Goal: Task Accomplishment & Management: Use online tool/utility

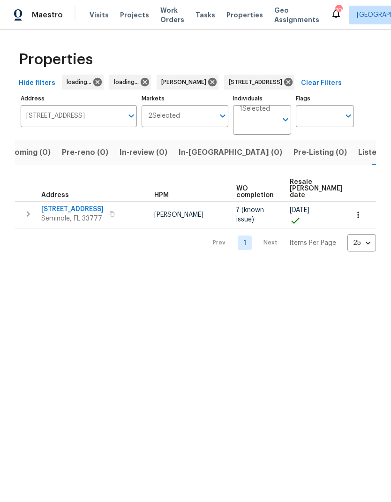
scroll to position [0, 58]
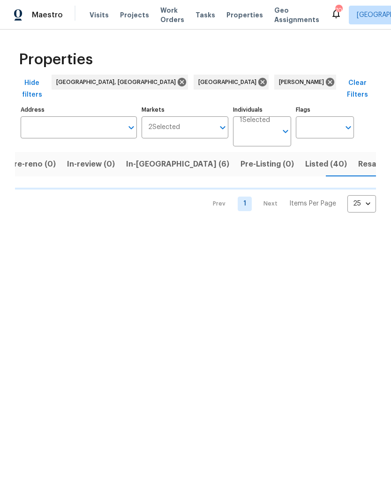
scroll to position [0, 73]
click at [305, 158] on span "Listed (40)" at bounding box center [326, 164] width 42 height 13
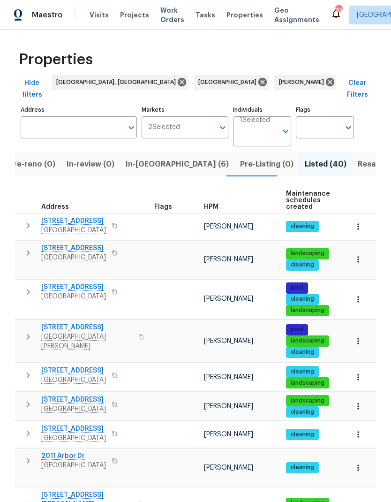
click at [49, 116] on input "Address" at bounding box center [72, 127] width 102 height 22
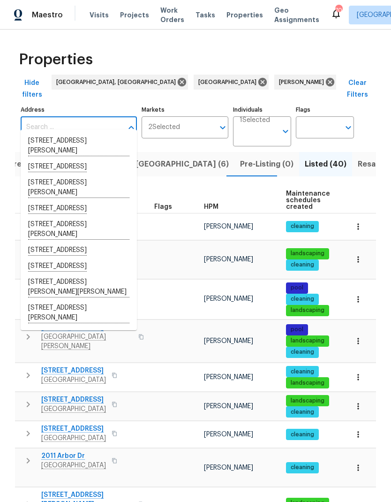
click at [314, 71] on div "Properties" at bounding box center [195, 60] width 361 height 30
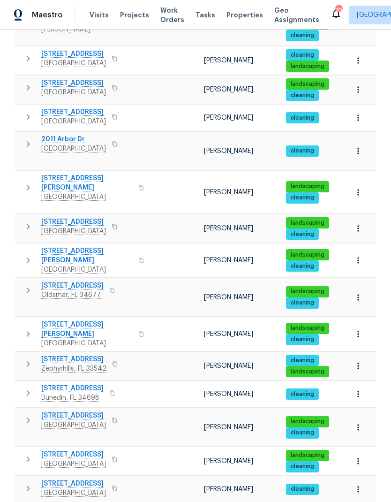
scroll to position [322, 0]
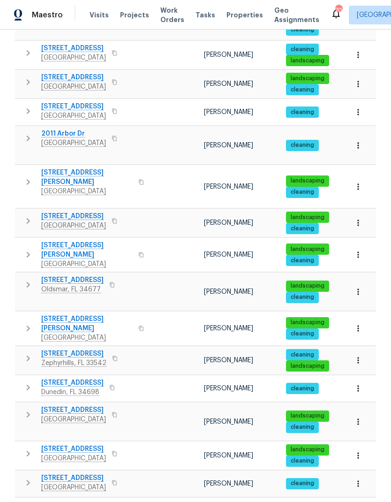
click at [28, 412] on icon "button" at bounding box center [28, 415] width 3 height 6
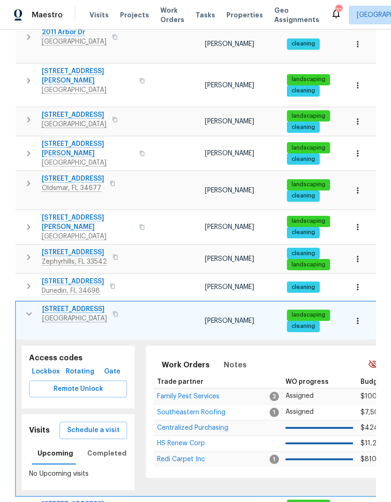
scroll to position [422, 0]
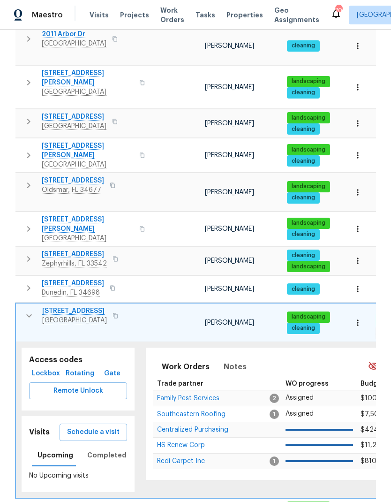
click at [40, 365] on button "Lockbox" at bounding box center [46, 373] width 34 height 17
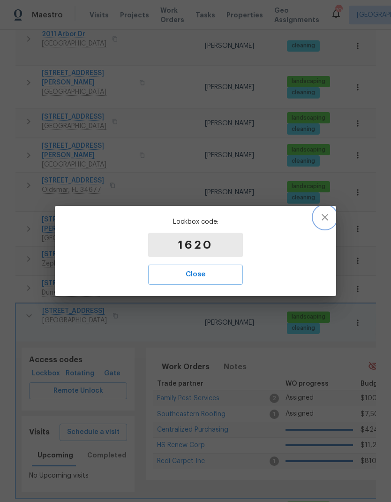
click at [326, 220] on icon "button" at bounding box center [324, 217] width 11 height 11
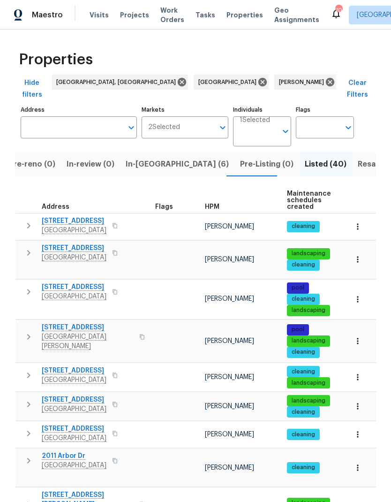
scroll to position [0, 0]
click at [138, 158] on span "In-reno (6)" at bounding box center [177, 164] width 103 height 13
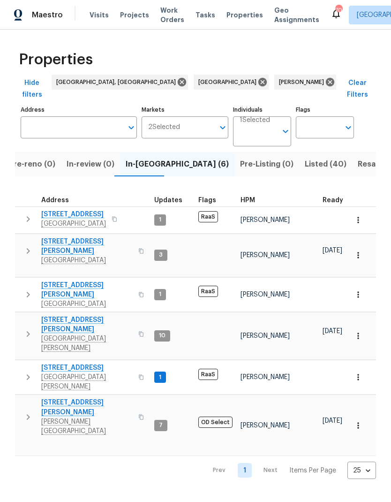
click at [63, 256] on span "Land O Lakes, FL 34638" at bounding box center [86, 260] width 91 height 9
click at [47, 315] on span "[STREET_ADDRESS][PERSON_NAME]" at bounding box center [86, 324] width 91 height 19
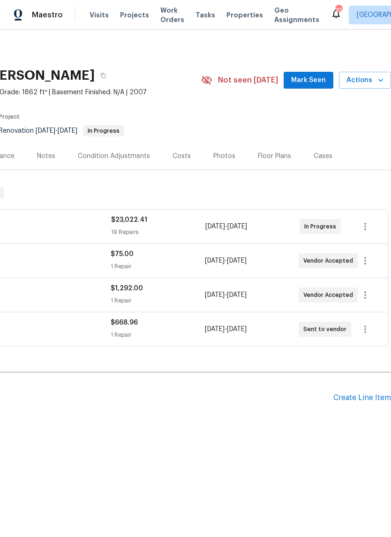
scroll to position [0, 139]
click at [310, 83] on span "Mark Seen" at bounding box center [308, 81] width 35 height 12
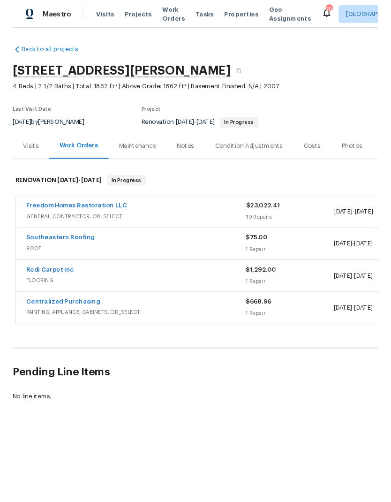
scroll to position [0, 0]
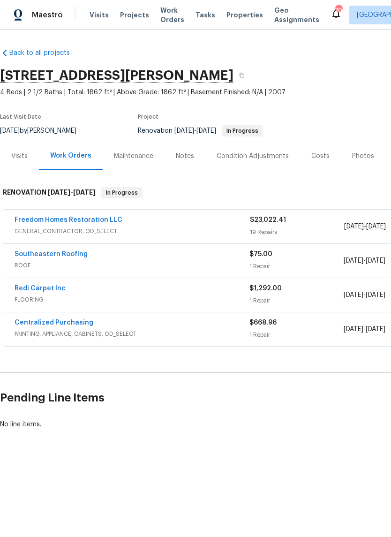
click at [24, 290] on link "Redi Carpet Inc" at bounding box center [40, 288] width 51 height 7
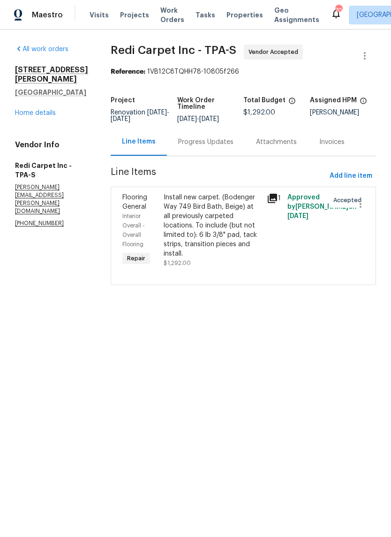
click at [232, 144] on div "Progress Updates" at bounding box center [205, 141] width 55 height 9
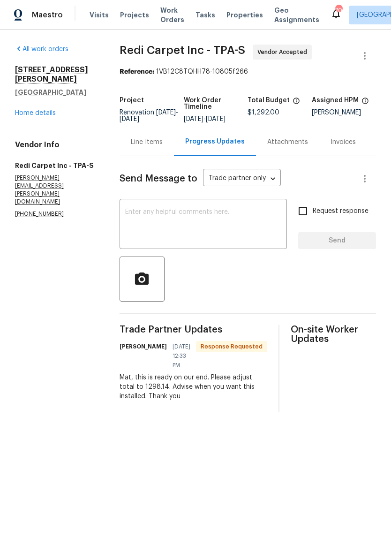
click at [228, 218] on textarea at bounding box center [203, 225] width 156 height 33
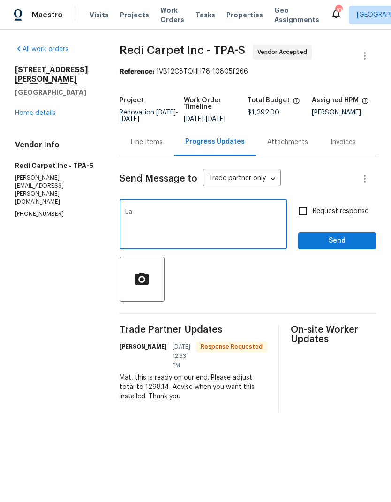
type textarea "L"
type textarea "Please schedule for Thursday. Morning if possible."
click at [310, 220] on input "Request response" at bounding box center [303, 211] width 20 height 20
checkbox input "true"
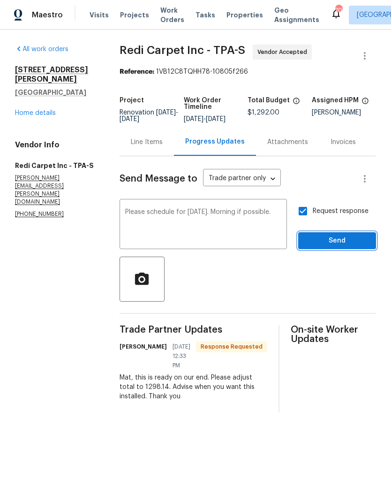
click at [334, 245] on span "Send" at bounding box center [337, 241] width 63 height 12
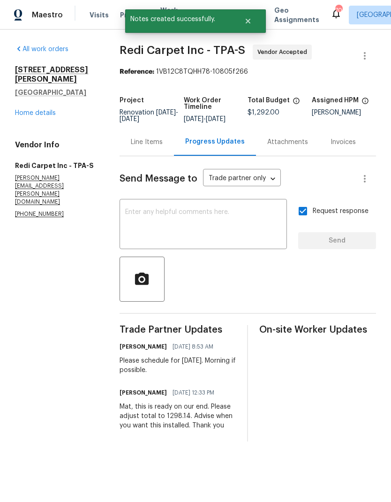
click at [26, 110] on link "Home details" at bounding box center [35, 113] width 41 height 7
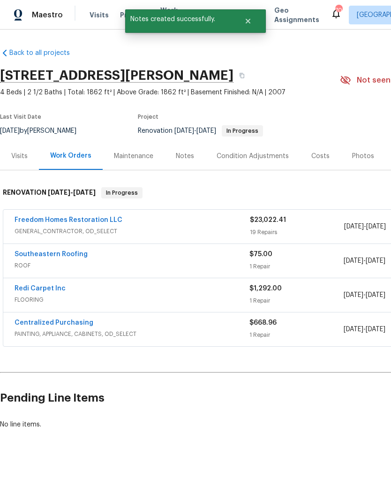
click at [184, 164] on div "Notes" at bounding box center [185, 156] width 41 height 28
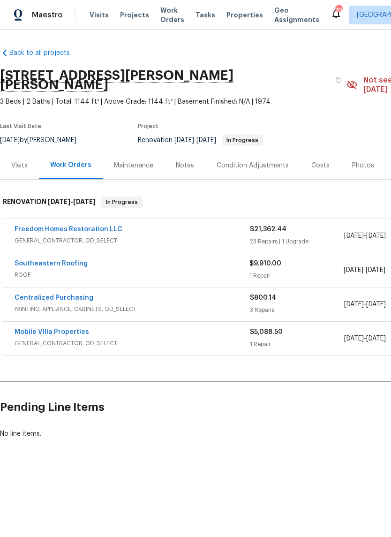
click at [24, 226] on link "Freedom Homes Restoration LLC" at bounding box center [69, 229] width 108 height 7
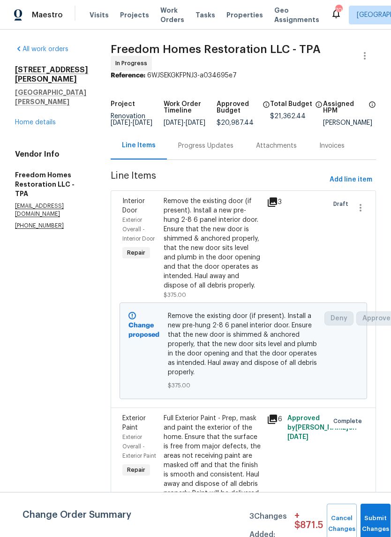
click at [29, 119] on link "Home details" at bounding box center [35, 122] width 41 height 7
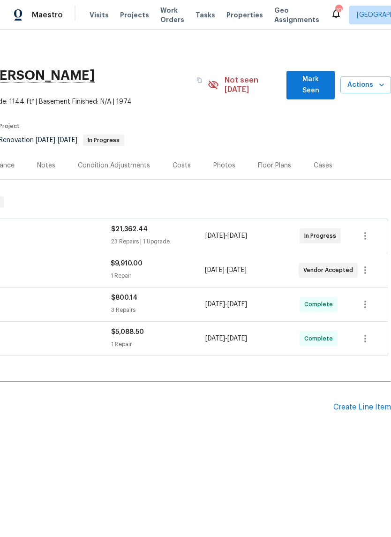
scroll to position [0, 139]
click at [309, 85] on span "Mark Seen" at bounding box center [310, 85] width 33 height 23
